Goal: Task Accomplishment & Management: Use online tool/utility

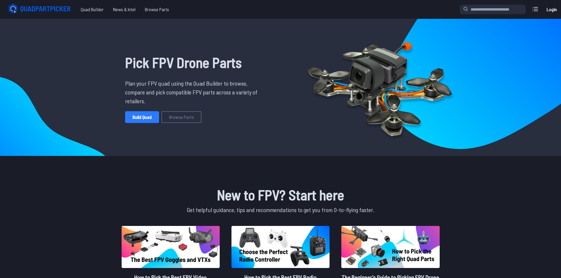
click at [144, 119] on link "Build Quad" at bounding box center [142, 117] width 34 height 12
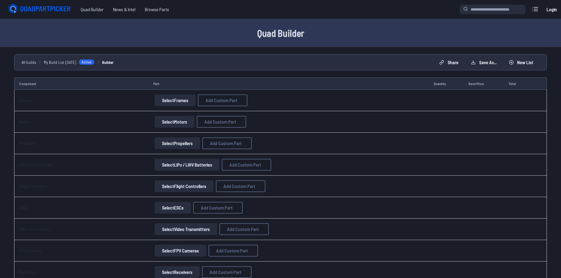
click at [170, 101] on button "Select Frames" at bounding box center [174, 100] width 41 height 12
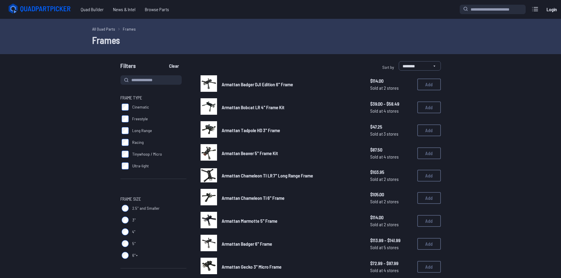
click at [209, 180] on img at bounding box center [208, 175] width 16 height 14
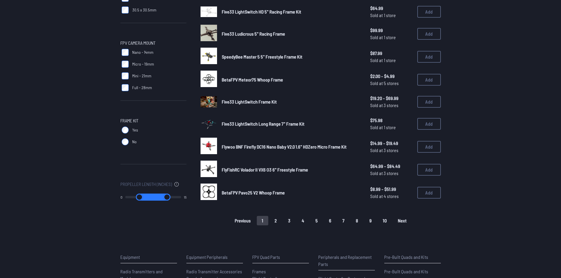
scroll to position [324, 0]
